Goal: Navigation & Orientation: Find specific page/section

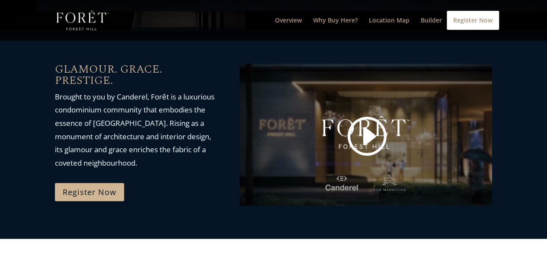
scroll to position [361, 0]
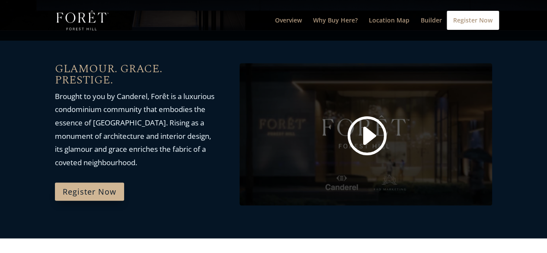
click at [367, 140] on link at bounding box center [366, 136] width 42 height 44
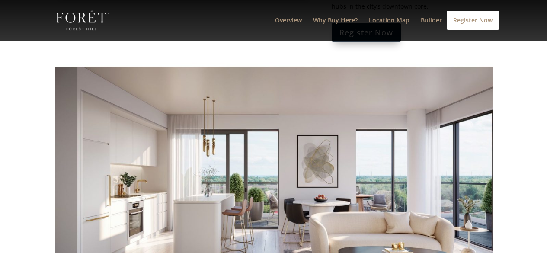
scroll to position [1125, 0]
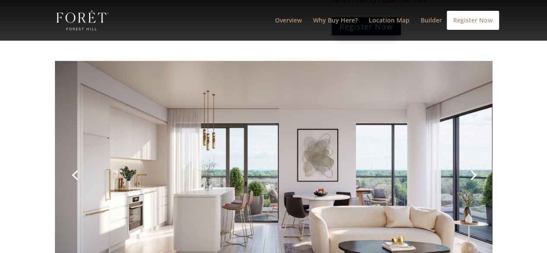
click at [476, 164] on link "Next" at bounding box center [472, 174] width 21 height 21
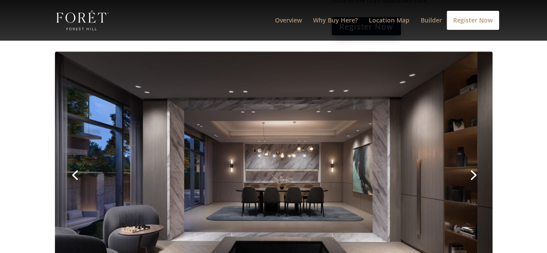
click at [473, 164] on link "Next" at bounding box center [472, 174] width 21 height 21
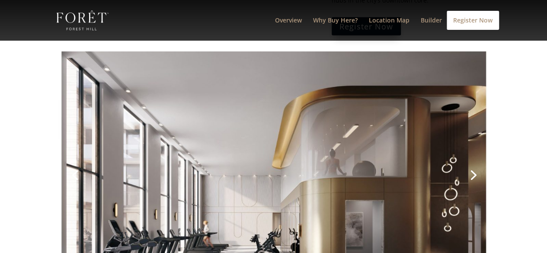
click at [473, 164] on link "Next" at bounding box center [472, 174] width 21 height 21
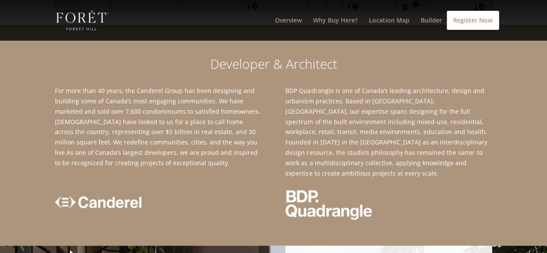
scroll to position [1717, 0]
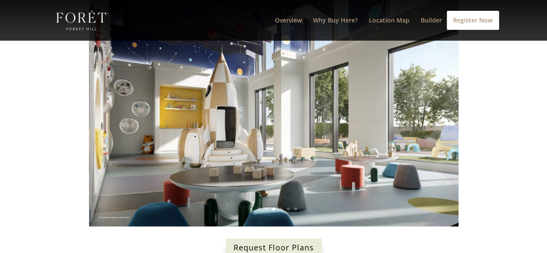
click at [275, 239] on link "Request Floor Plans" at bounding box center [274, 248] width 96 height 18
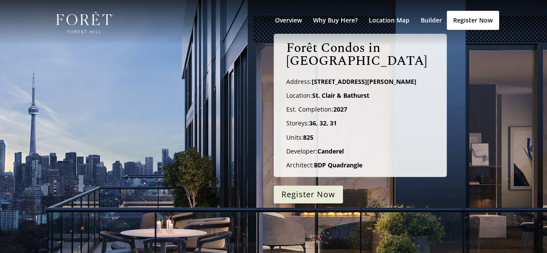
click at [298, 194] on link "Register Now" at bounding box center [308, 195] width 69 height 18
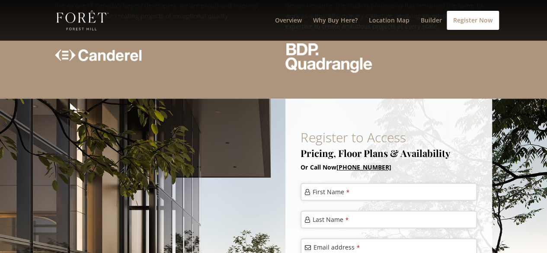
scroll to position [1873, 0]
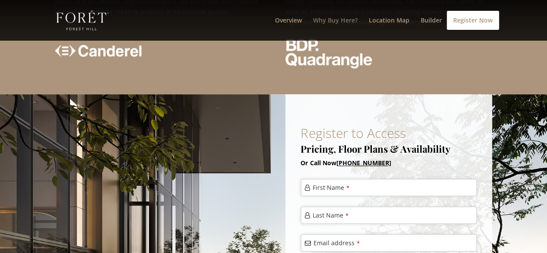
click at [338, 20] on link "Why Buy Here?" at bounding box center [335, 28] width 45 height 23
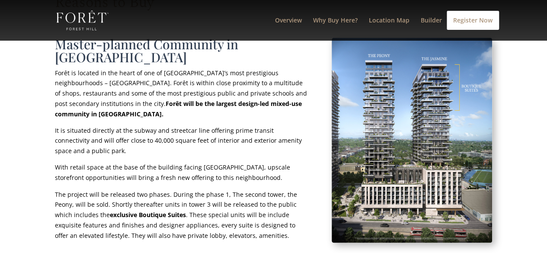
scroll to position [568, 0]
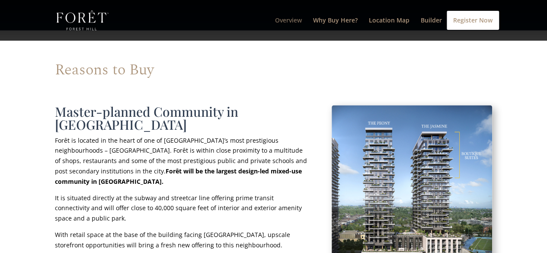
click at [296, 21] on link "Overview" at bounding box center [288, 28] width 27 height 23
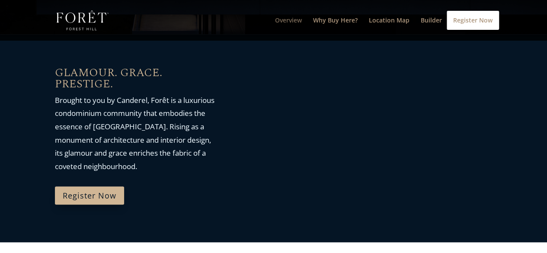
scroll to position [350, 0]
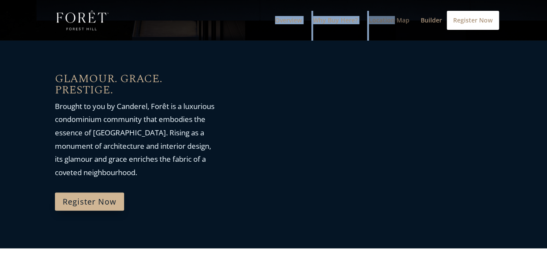
drag, startPoint x: 394, startPoint y: 15, endPoint x: 394, endPoint y: 20, distance: 5.2
click at [394, 20] on div "Overview Why Buy Here? Location Map Builder Register Now Select Page Overview W…" at bounding box center [274, 20] width 438 height 41
click at [394, 20] on link "Location Map" at bounding box center [389, 28] width 41 height 23
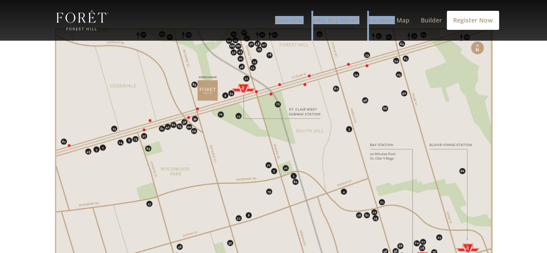
scroll to position [1462, 0]
